Goal: Information Seeking & Learning: Learn about a topic

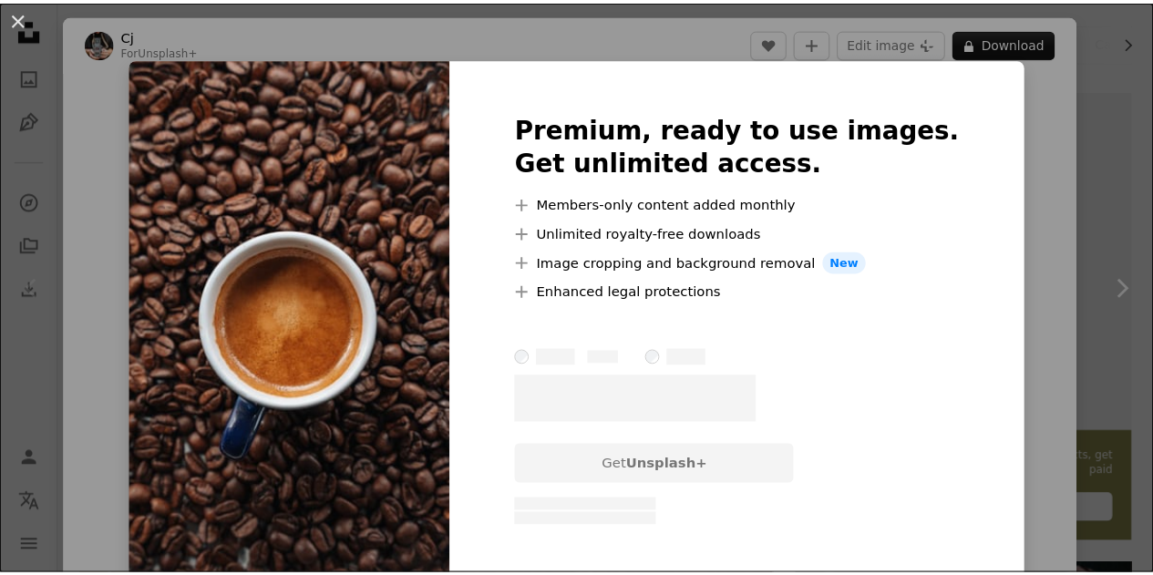
scroll to position [365, 0]
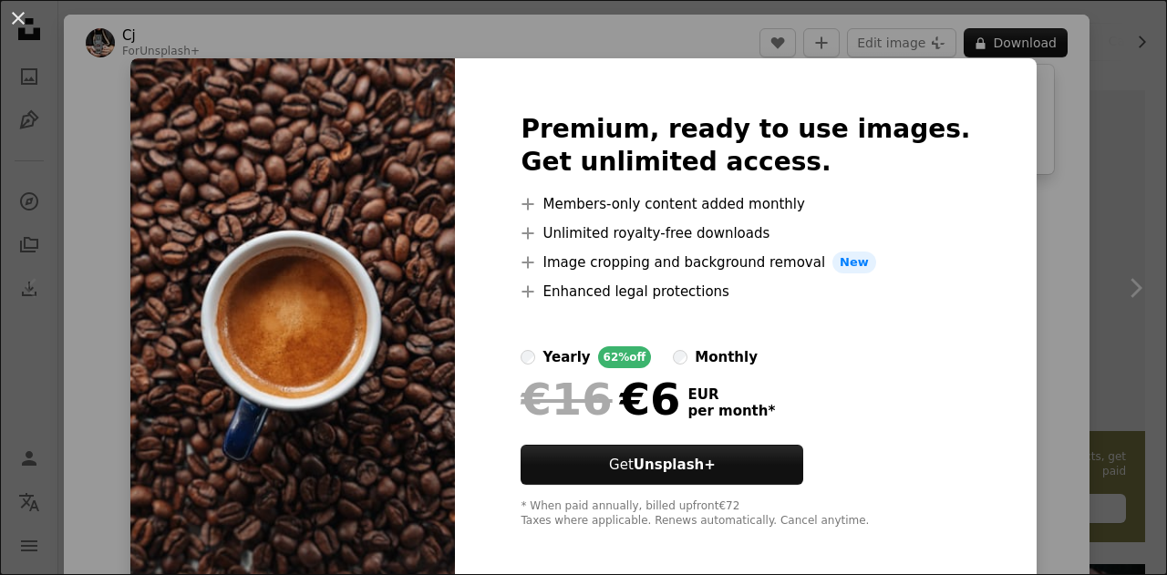
click at [1012, 329] on div "An X shape Premium, ready to use images. Get unlimited access. A plus sign Memb…" at bounding box center [583, 287] width 1167 height 575
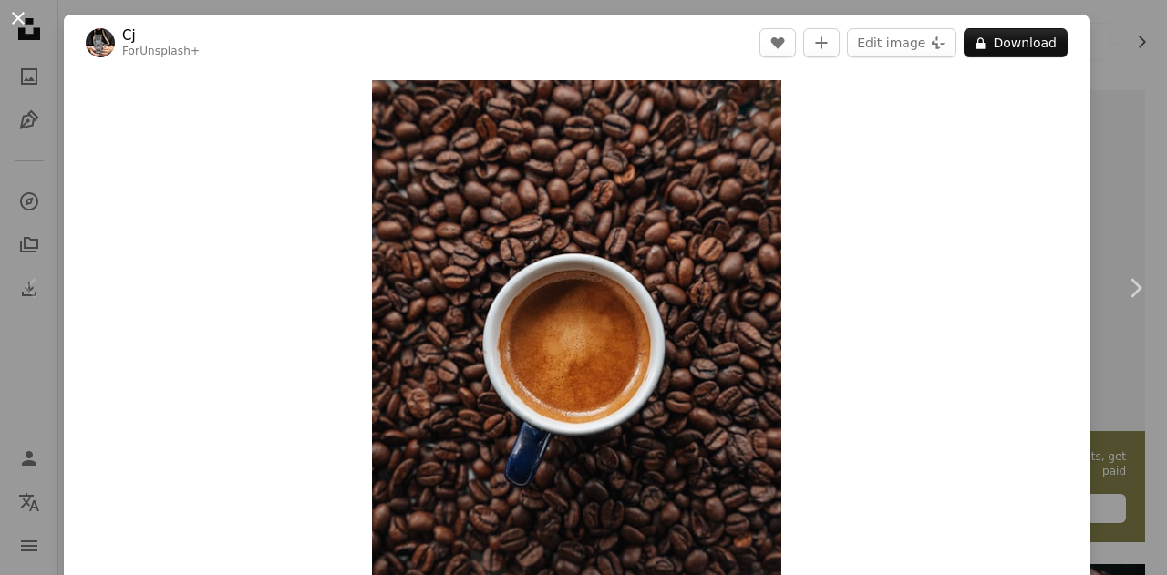
click at [21, 15] on button "An X shape" at bounding box center [18, 18] width 22 height 22
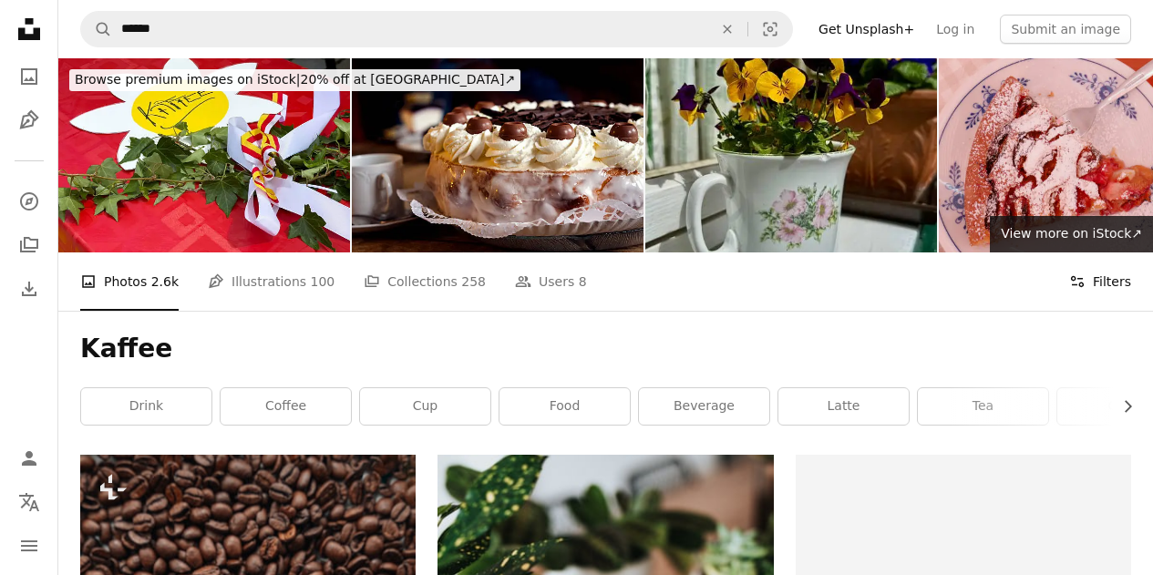
click at [1106, 291] on button "Filters Filters" at bounding box center [1100, 281] width 62 height 58
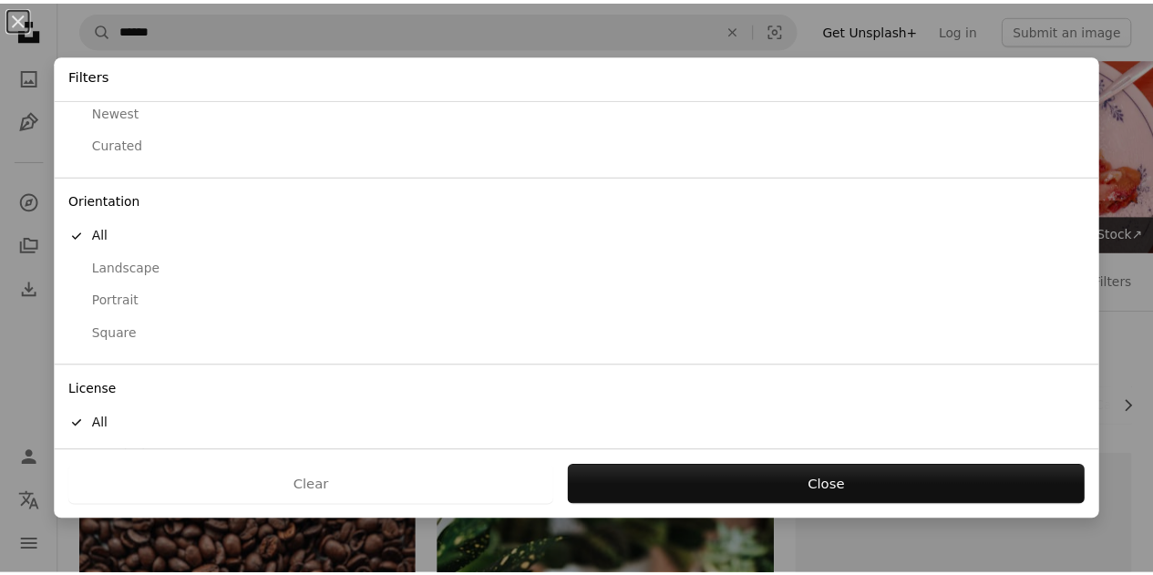
scroll to position [149, 0]
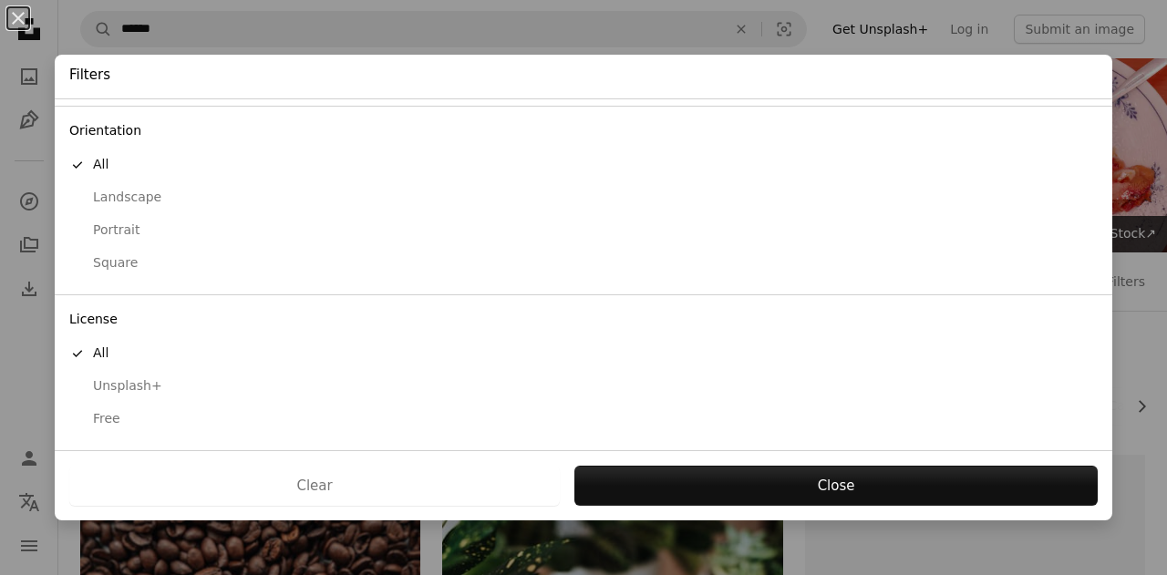
click at [112, 419] on div "Free" at bounding box center [583, 419] width 1028 height 18
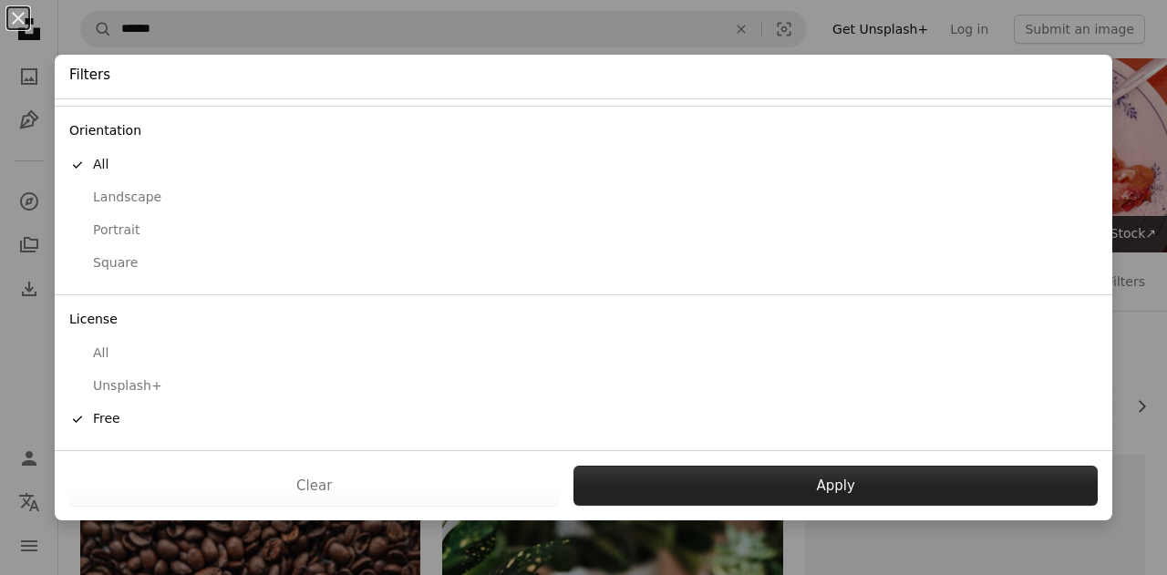
click at [755, 487] on button "Apply" at bounding box center [835, 486] width 524 height 40
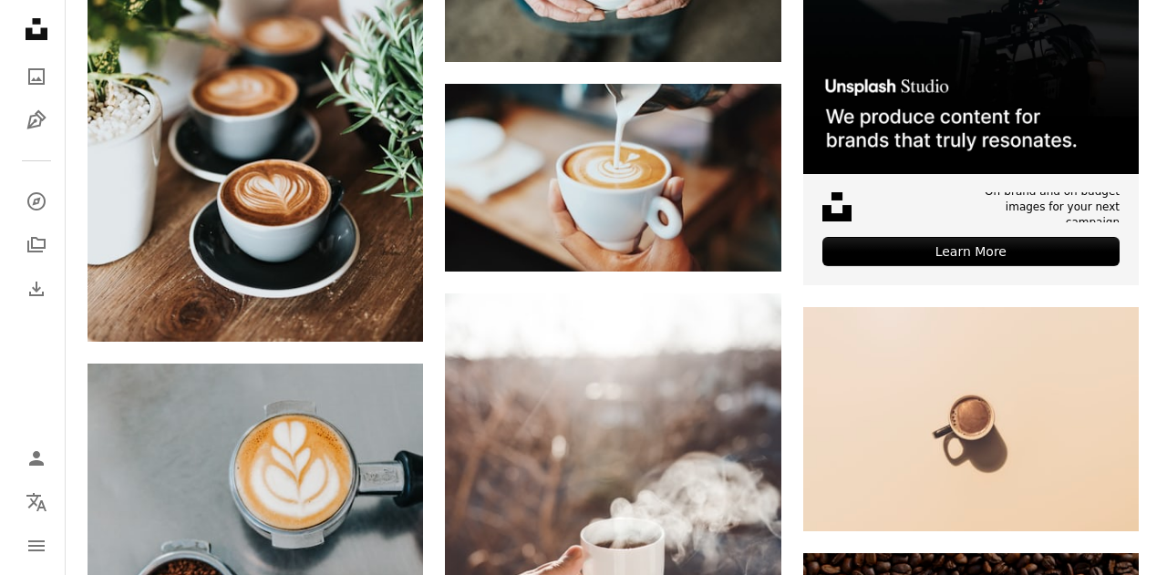
scroll to position [273, 0]
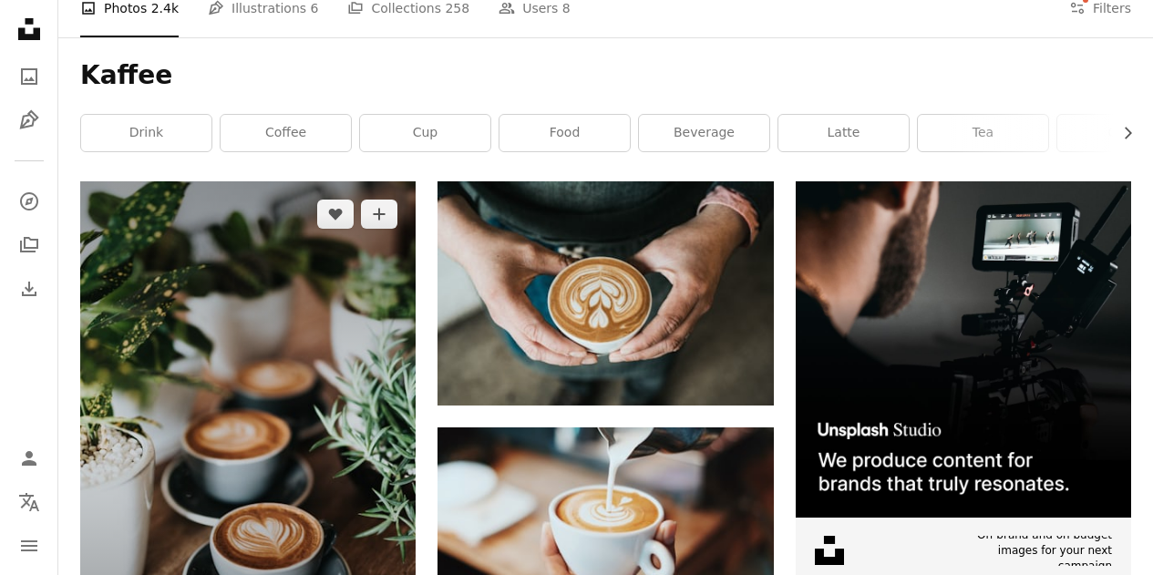
click at [157, 201] on img at bounding box center [247, 432] width 335 height 503
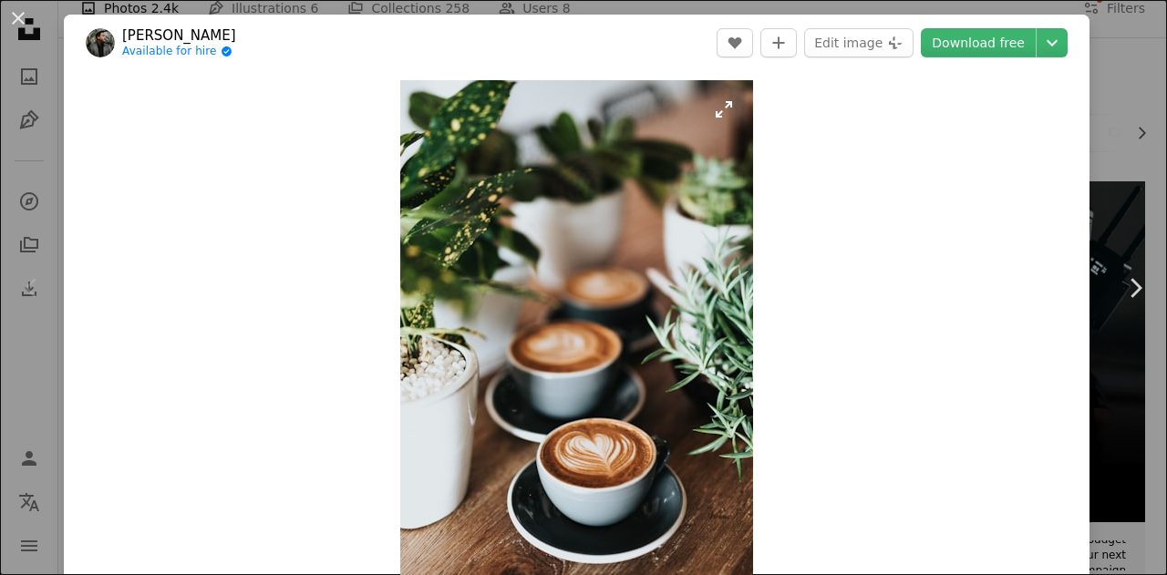
click at [458, 103] on img "Zoom in on this image" at bounding box center [576, 345] width 353 height 530
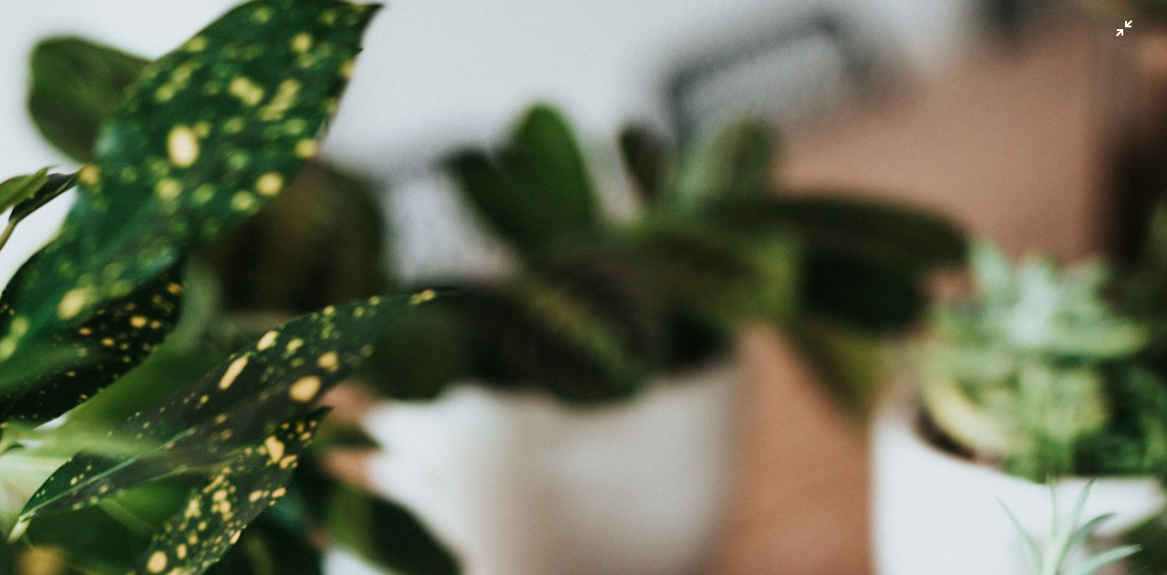
click at [1121, 31] on button "Zoom out on this image" at bounding box center [583, 287] width 1168 height 577
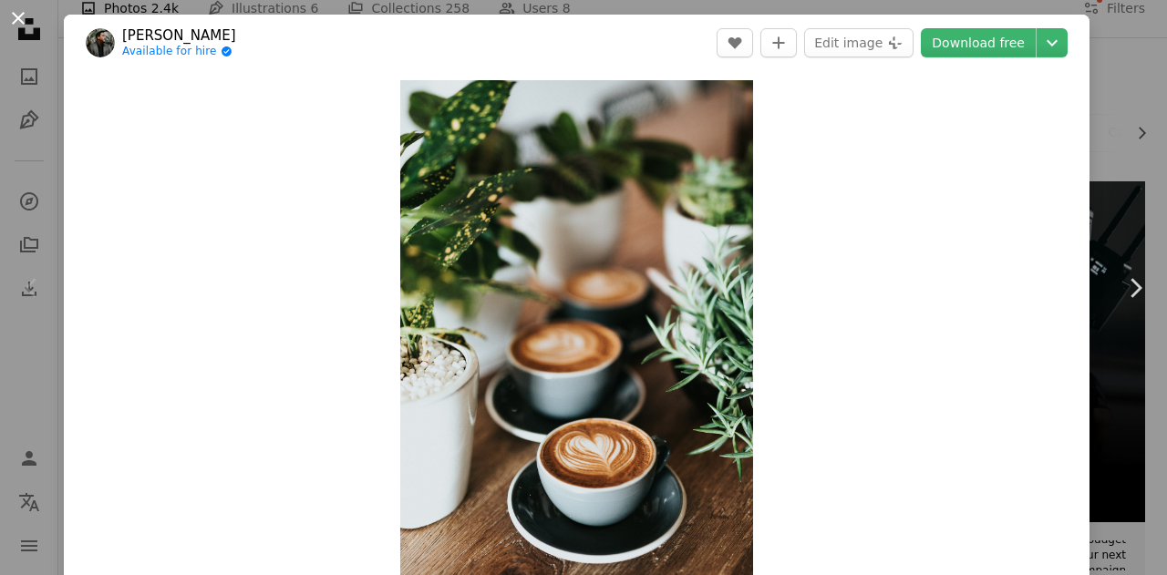
click at [22, 19] on button "An X shape" at bounding box center [18, 18] width 22 height 22
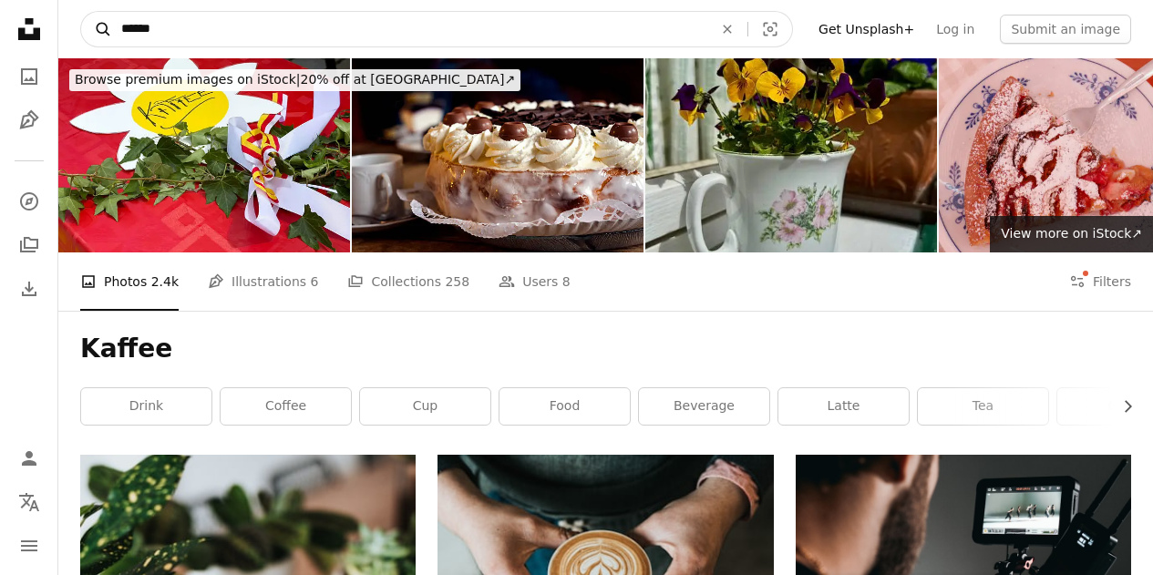
drag, startPoint x: 170, startPoint y: 26, endPoint x: 89, endPoint y: 15, distance: 80.8
click at [89, 15] on form "A magnifying glass ****** An X shape Visual search" at bounding box center [436, 29] width 713 height 36
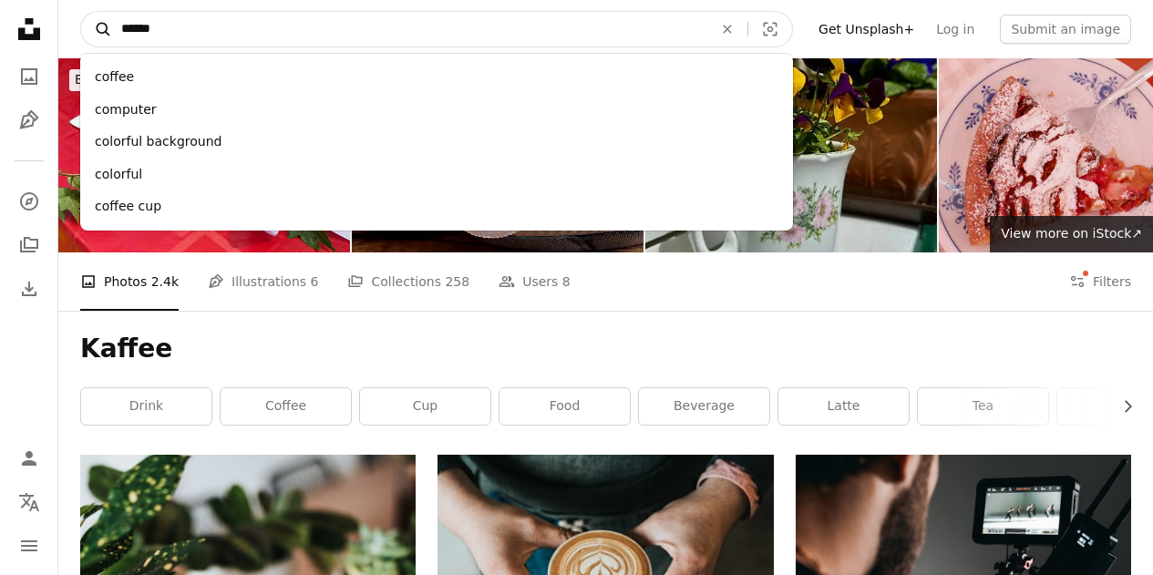
type input "******"
click at [81, 12] on button "A magnifying glass" at bounding box center [96, 29] width 31 height 35
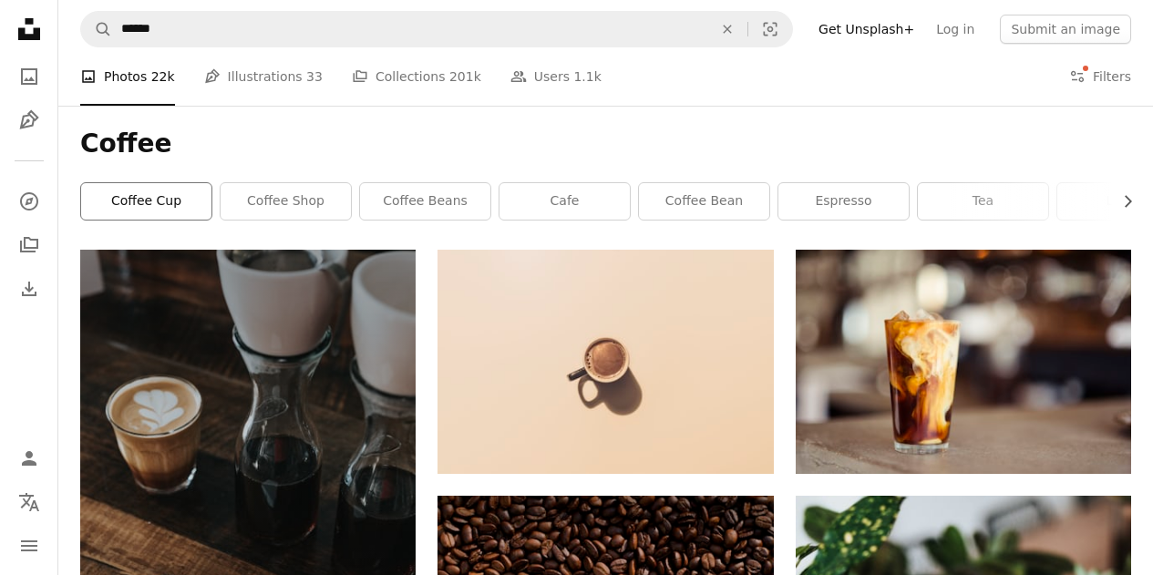
click at [162, 206] on link "coffee cup" at bounding box center [146, 201] width 130 height 36
